Goal: Task Accomplishment & Management: Manage account settings

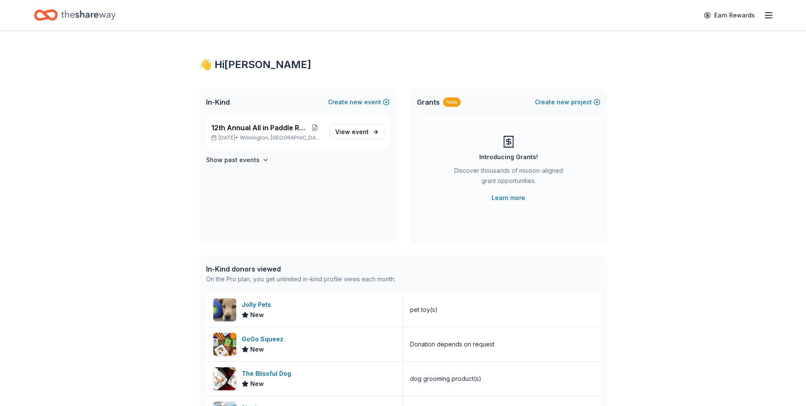
click at [770, 18] on line "button" at bounding box center [769, 18] width 7 height 0
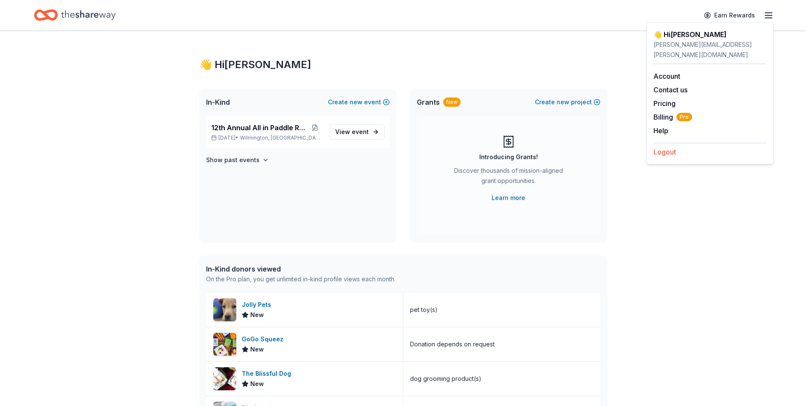
click at [670, 147] on button "Logout" at bounding box center [665, 152] width 23 height 10
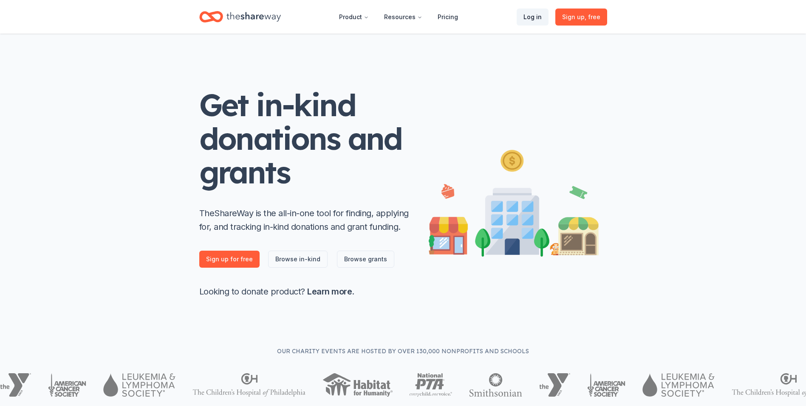
click at [534, 17] on link "Log in" at bounding box center [533, 17] width 32 height 17
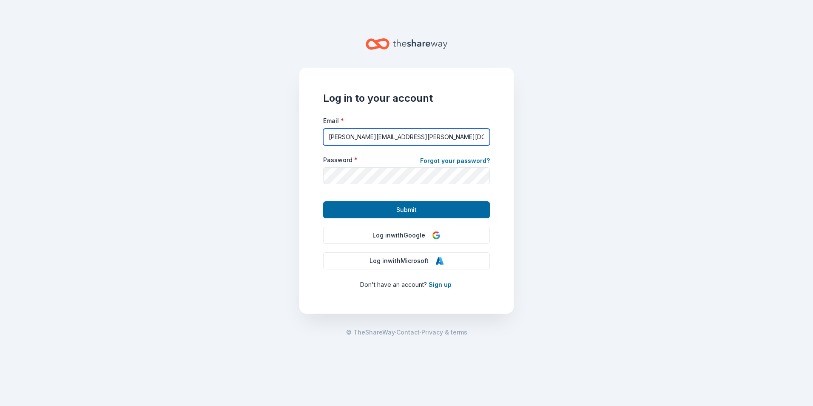
click at [472, 140] on input "[PERSON_NAME][EMAIL_ADDRESS][PERSON_NAME][DOMAIN_NAME]" at bounding box center [406, 136] width 167 height 17
type input "[EMAIL_ADDRESS][DOMAIN_NAME]"
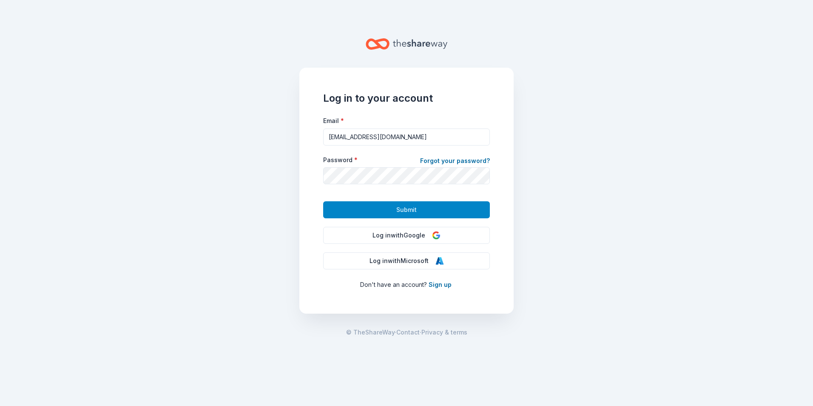
click at [404, 211] on span "Submit" at bounding box center [406, 209] width 20 height 10
